Goal: Participate in discussion: Engage in conversation with other users on a specific topic

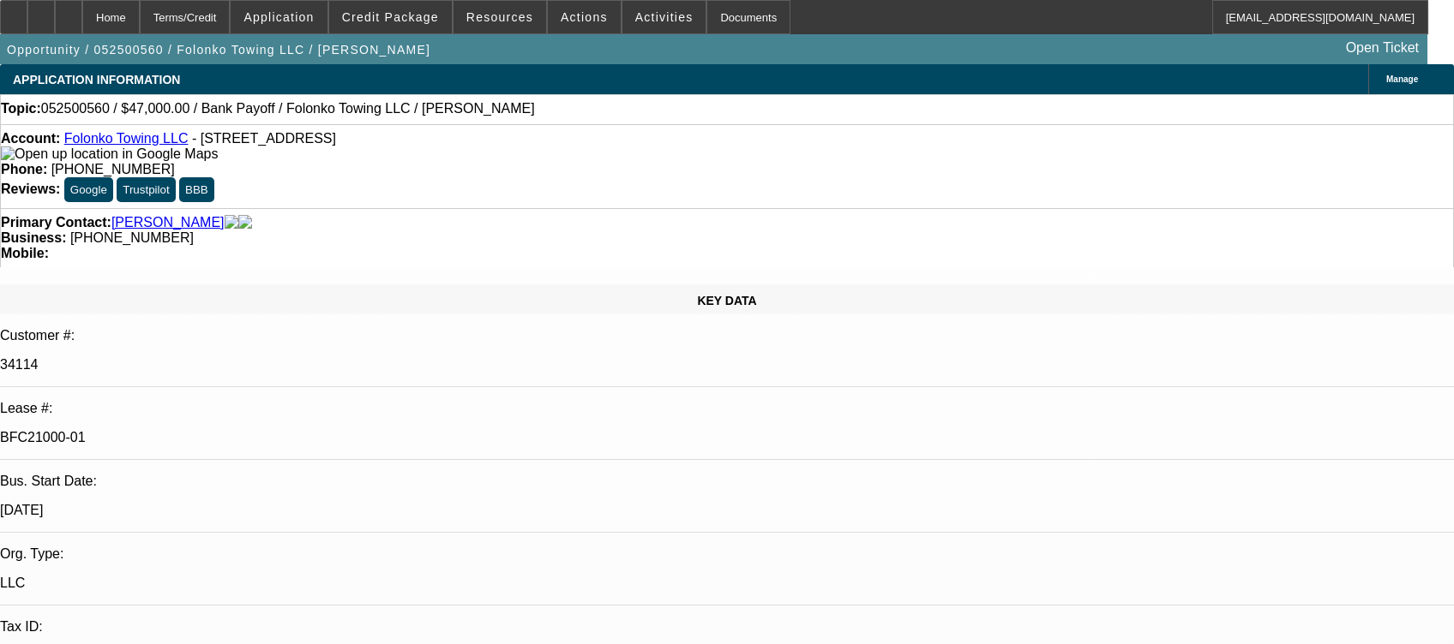
select select "0"
select select "2"
select select "0.1"
select select "4"
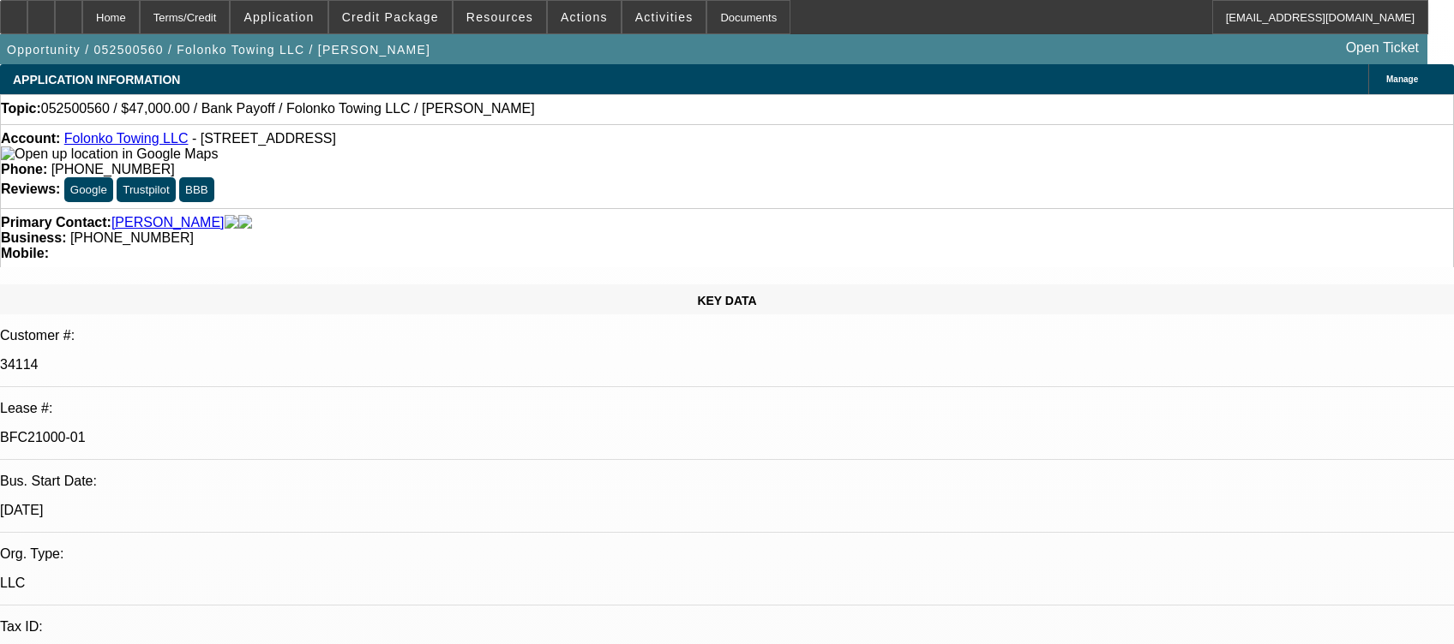
select select "0"
select select "2"
select select "0.1"
select select "4"
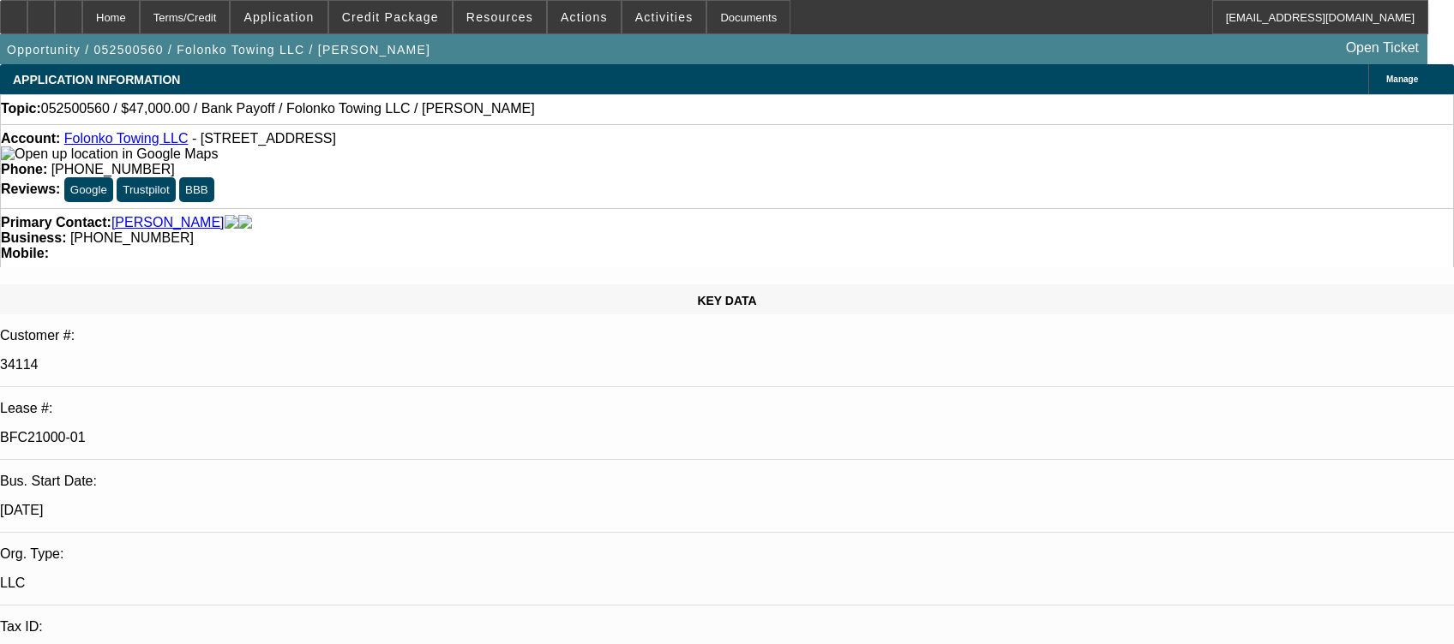
select select "0"
select select "2"
select select "0.1"
select select "4"
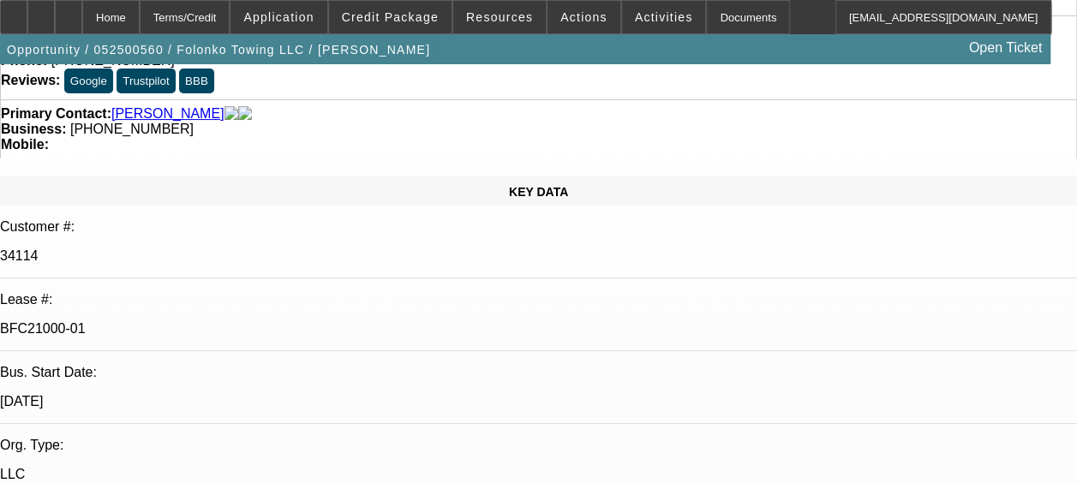
scroll to position [105, 0]
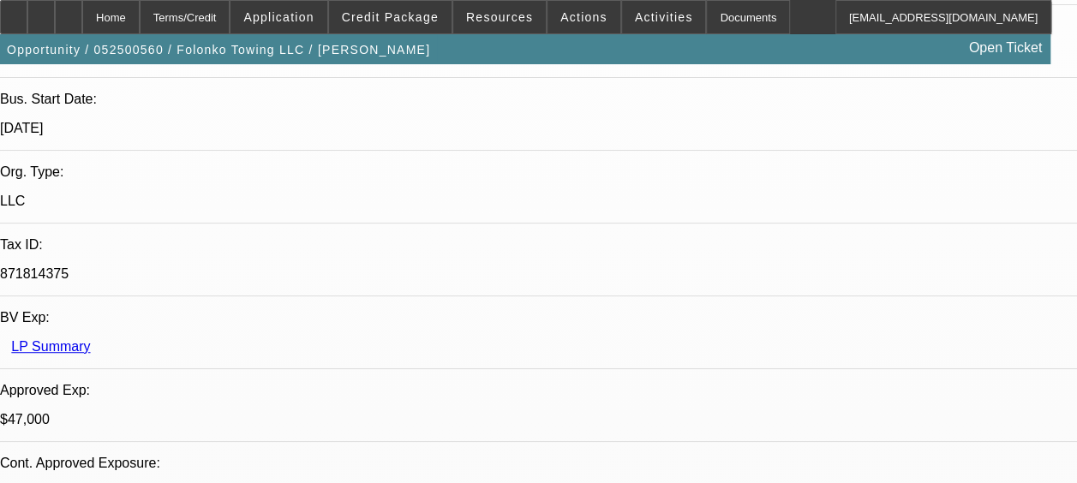
scroll to position [1617, 0]
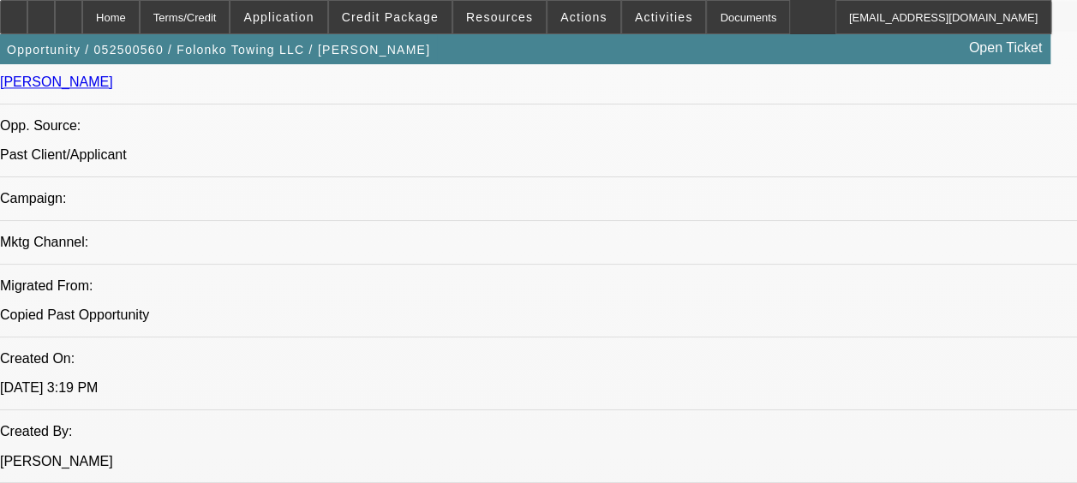
scroll to position [1159, 0]
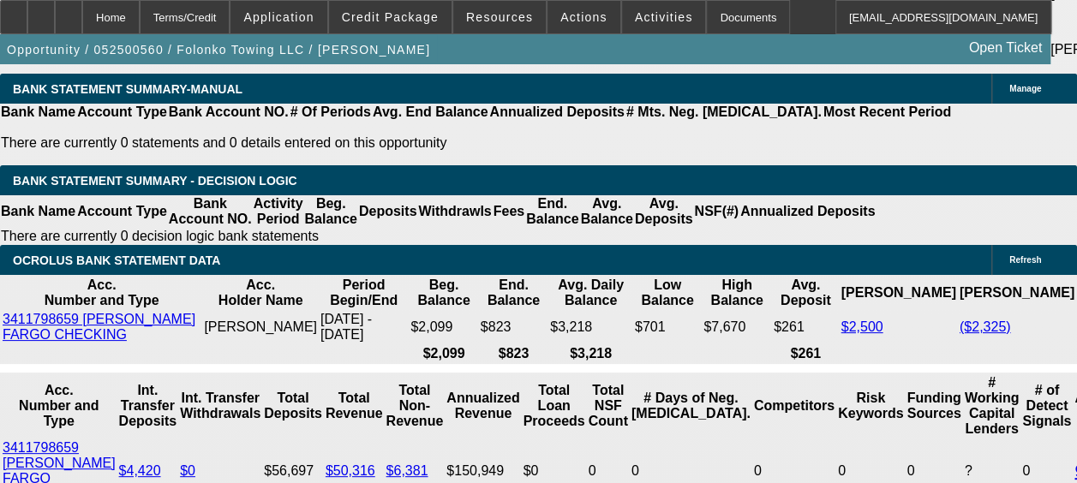
scroll to position [3689, 0]
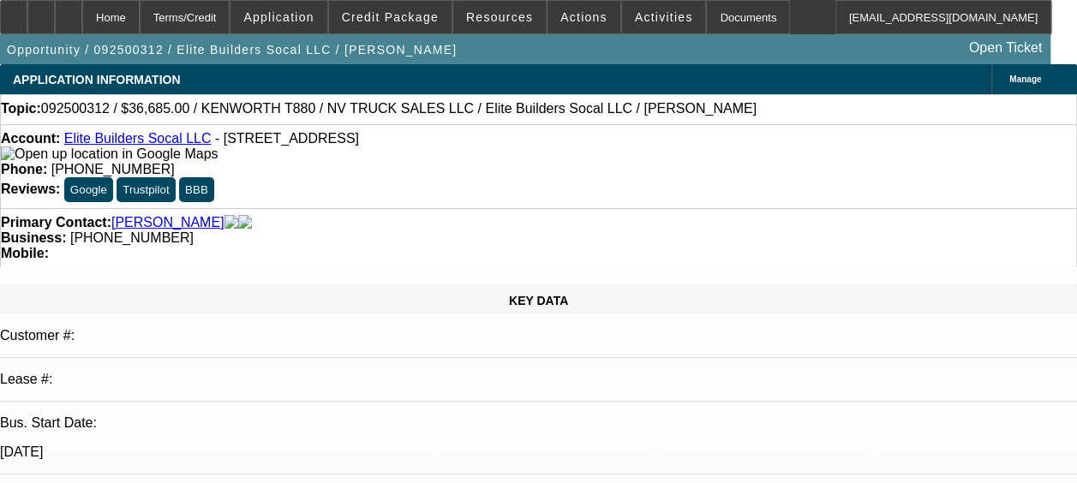
select select "0"
select select "2"
select select "0.1"
select select "4"
